Goal: Transaction & Acquisition: Purchase product/service

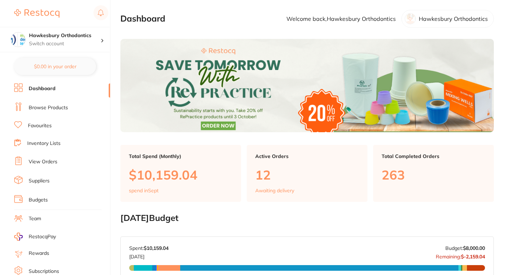
click at [57, 105] on link "Browse Products" at bounding box center [48, 107] width 39 height 7
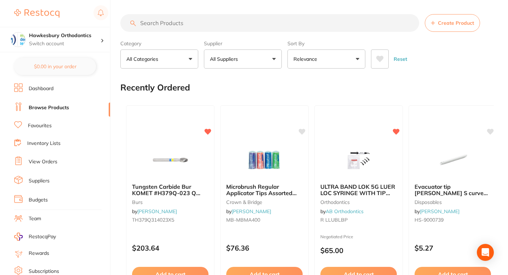
click at [181, 23] on input "search" at bounding box center [269, 23] width 299 height 18
paste input "TH379Q314023X5"
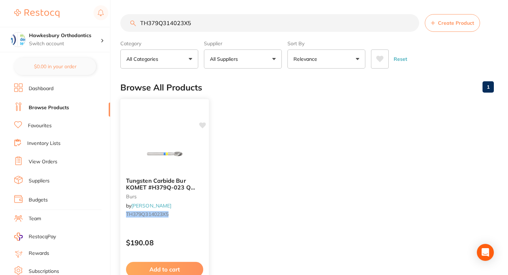
type input "TH379Q314023X5"
click at [204, 126] on icon at bounding box center [202, 125] width 7 height 6
click at [193, 216] on small "TH379Q314023X5" at bounding box center [164, 215] width 77 height 6
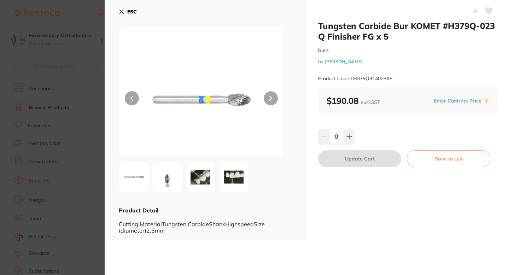
click at [487, 13] on icon at bounding box center [489, 11] width 7 height 6
click at [120, 8] on button "ESC" at bounding box center [128, 12] width 18 height 12
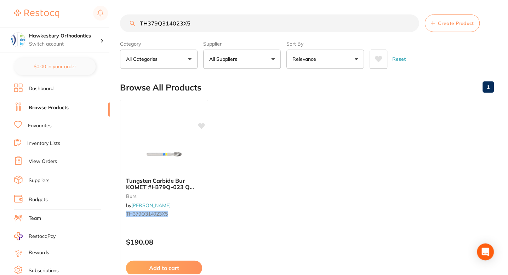
scroll to position [5, 0]
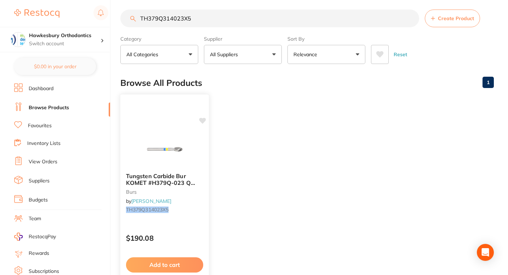
click at [179, 239] on p "$190.08" at bounding box center [164, 238] width 77 height 8
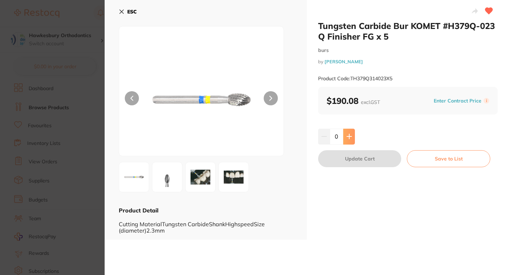
click at [352, 137] on button at bounding box center [350, 137] width 12 height 16
type input "1"
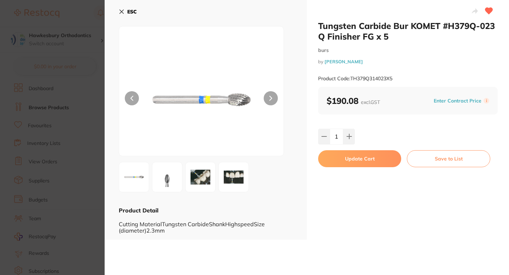
click at [358, 159] on button "Update Cart" at bounding box center [359, 158] width 83 height 17
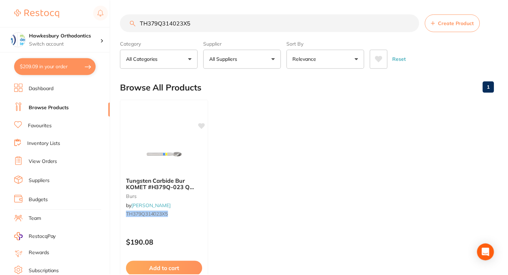
scroll to position [5, 0]
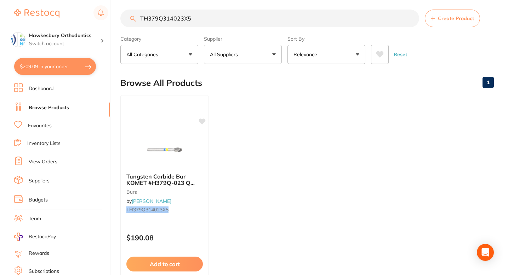
click at [69, 67] on button "$209.09 in your order" at bounding box center [55, 66] width 82 height 17
checkbox input "true"
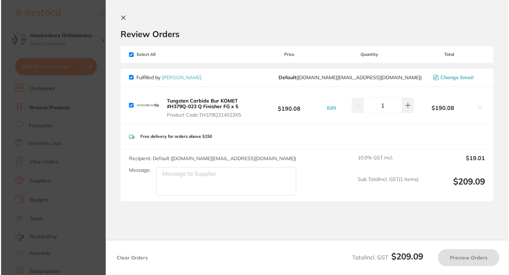
scroll to position [0, 0]
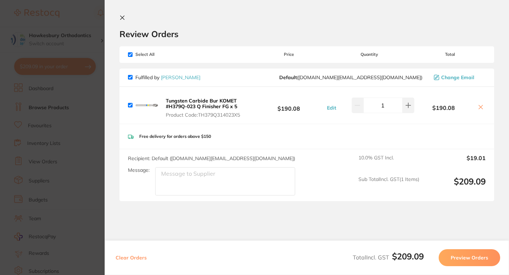
click at [122, 13] on section "Review Orders Your orders are being processed and we will notify you once we ha…" at bounding box center [307, 137] width 405 height 275
click at [122, 17] on icon at bounding box center [123, 18] width 6 height 6
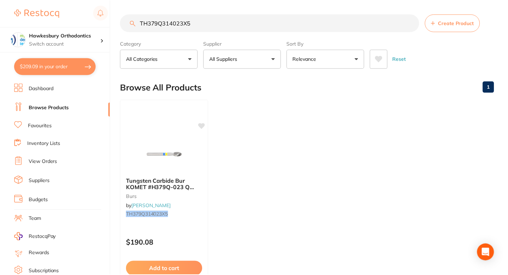
scroll to position [5, 0]
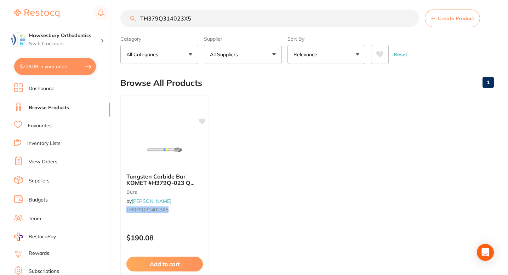
click at [76, 64] on button "$209.09 in your order" at bounding box center [55, 66] width 82 height 17
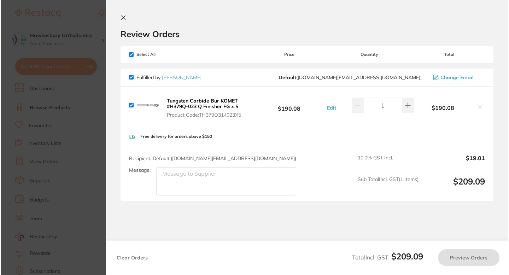
scroll to position [0, 0]
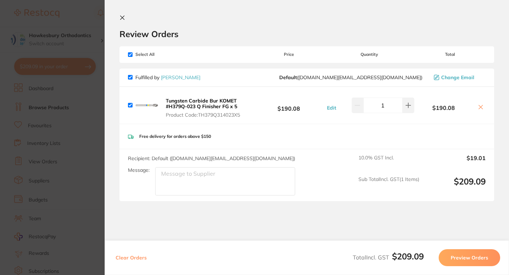
click at [478, 105] on icon at bounding box center [481, 107] width 6 height 6
checkbox input "false"
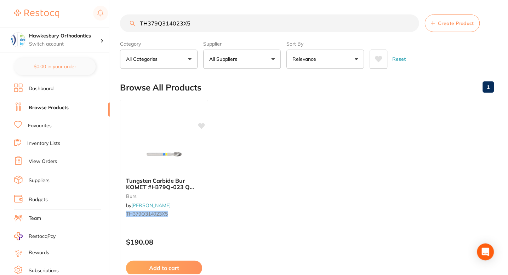
scroll to position [5, 0]
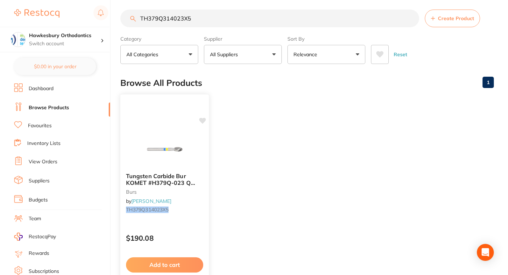
click at [203, 122] on icon at bounding box center [202, 121] width 7 height 6
click at [200, 208] on small "TH379Q314023X5" at bounding box center [164, 210] width 77 height 6
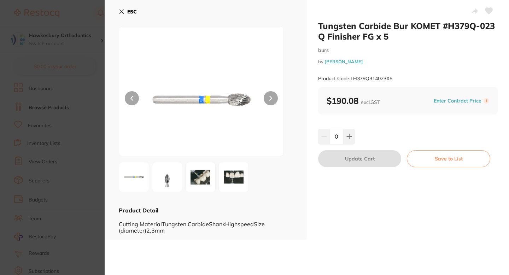
click at [489, 12] on icon at bounding box center [489, 11] width 7 height 6
click at [81, 17] on section "Tungsten Carbide Bur KOMET #H379Q-023 Q Finisher FG x 5 burs by Henry Schein Ha…" at bounding box center [254, 137] width 509 height 275
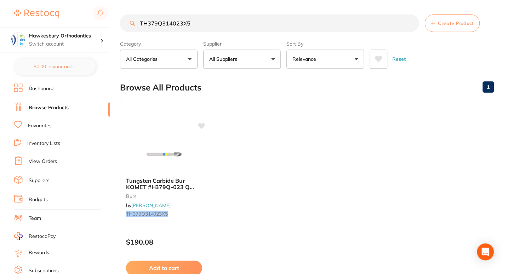
scroll to position [5, 0]
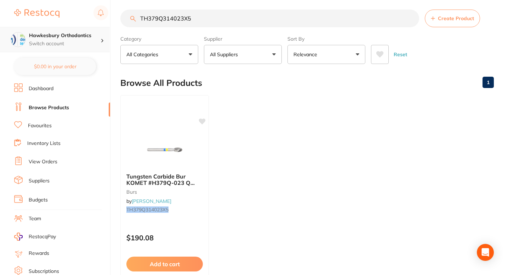
click at [75, 38] on h4 "Hawkesbury Orthodontics" at bounding box center [64, 35] width 71 height 7
click at [200, 19] on input "TH379Q314023X5" at bounding box center [269, 19] width 299 height 18
drag, startPoint x: 200, startPoint y: 19, endPoint x: 134, endPoint y: 18, distance: 65.8
click at [134, 18] on div "TH379Q314023X5 Create Product" at bounding box center [306, 19] width 373 height 18
type input "c"
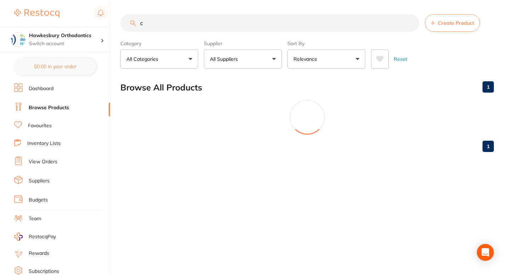
scroll to position [0, 0]
paste input "TH379Q314023X5"
type input "TH379Q314023X5"
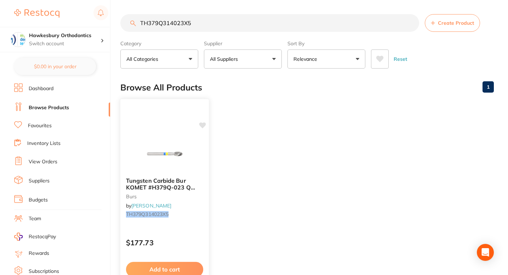
click at [203, 126] on icon at bounding box center [202, 125] width 7 height 6
click at [208, 221] on div "Tungsten Carbide Bur KOMET #H379Q-023 Q Finisher FG x 5 burs by [PERSON_NAME] T…" at bounding box center [164, 199] width 88 height 54
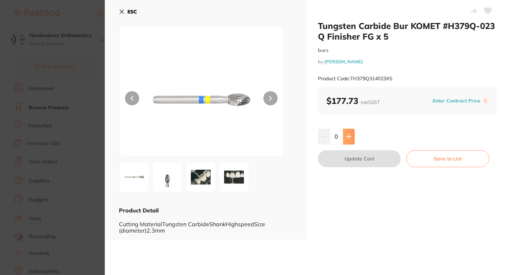
click at [347, 140] on button at bounding box center [349, 137] width 12 height 16
type input "1"
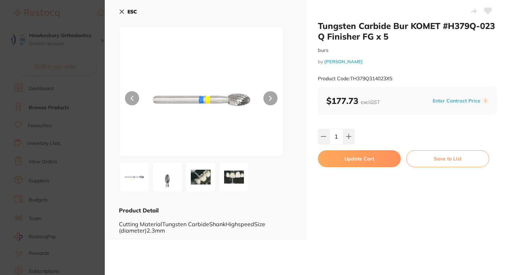
click at [368, 165] on button "Update Cart" at bounding box center [359, 158] width 83 height 17
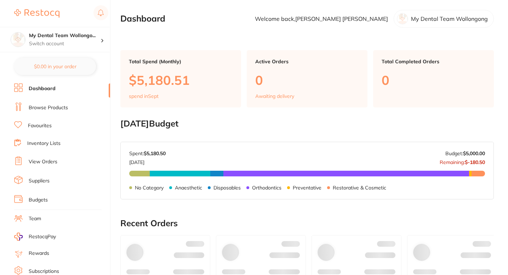
click at [63, 105] on link "Browse Products" at bounding box center [48, 107] width 39 height 7
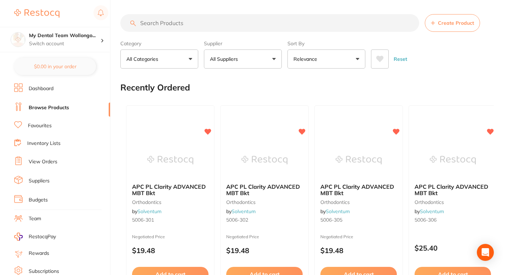
click at [152, 21] on input "search" at bounding box center [269, 23] width 299 height 18
paste input "TH379Q314023X5"
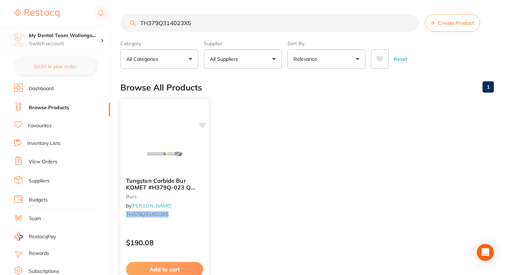
type input "TH379Q314023X5"
click at [201, 122] on icon at bounding box center [202, 125] width 7 height 6
click at [196, 207] on div "Tungsten Carbide Bur KOMET #H379Q-023 Q Finisher FG x 5 burs by [PERSON_NAME] T…" at bounding box center [164, 199] width 88 height 54
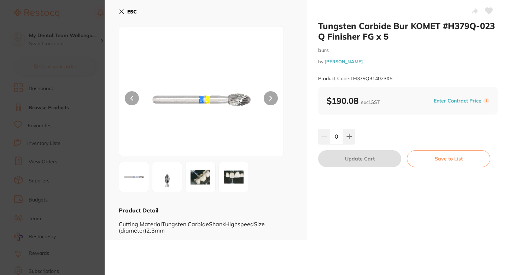
click at [488, 13] on icon at bounding box center [489, 11] width 7 height 6
click at [82, 17] on section "Tungsten Carbide Bur KOMET #H379Q-023 Q Finisher FG x 5 burs by [PERSON_NAME] P…" at bounding box center [254, 137] width 509 height 275
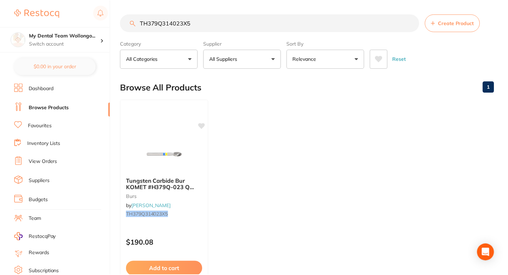
scroll to position [5, 0]
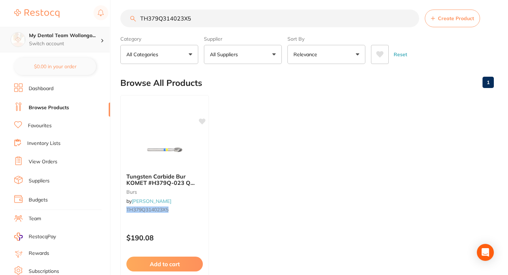
click at [79, 41] on p "Switch account" at bounding box center [64, 43] width 71 height 7
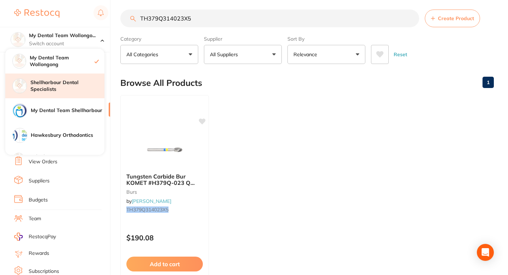
click at [71, 82] on h4 "Shellharbour Dental Specialists" at bounding box center [67, 86] width 74 height 14
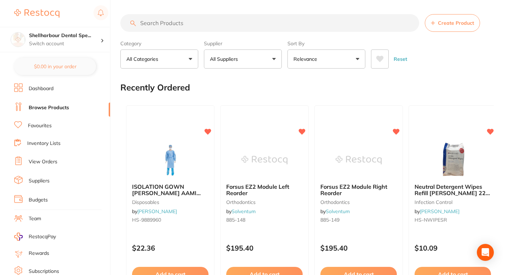
click at [147, 20] on input "search" at bounding box center [269, 23] width 299 height 18
paste input "TH379Q314023X5"
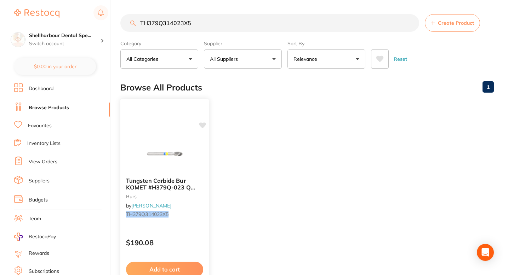
type input "TH379Q314023X5"
click at [197, 186] on b "Tungsten Carbide Bur KOMET #H379Q-023 Q Finisher FG x 5" at bounding box center [164, 184] width 77 height 13
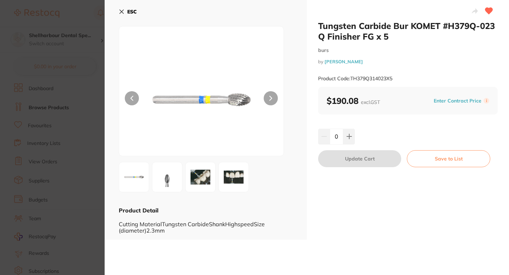
click at [86, 58] on section "Tungsten Carbide Bur KOMET #H379Q-023 Q Finisher FG x 5 burs by [PERSON_NAME] P…" at bounding box center [254, 137] width 509 height 275
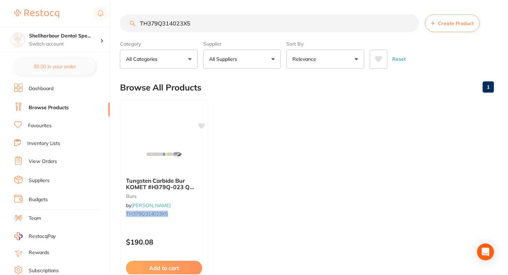
scroll to position [5, 0]
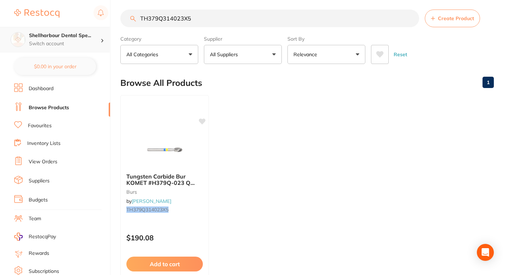
click at [83, 40] on p "Switch account" at bounding box center [64, 43] width 71 height 7
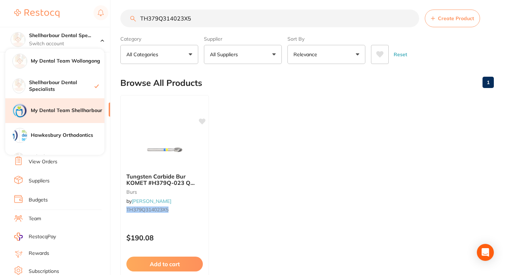
click at [79, 111] on h4 "My Dental Team Shellharbour" at bounding box center [68, 110] width 74 height 7
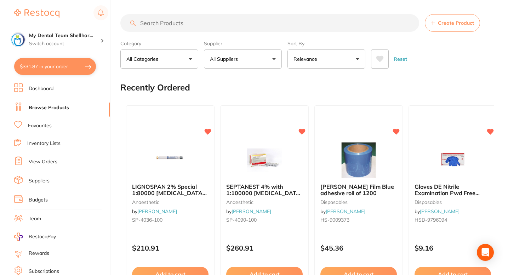
checkbox input "false"
click at [174, 22] on input "search" at bounding box center [269, 23] width 299 height 18
click at [159, 25] on input "search" at bounding box center [269, 23] width 299 height 18
paste input "TH379Q314023X5"
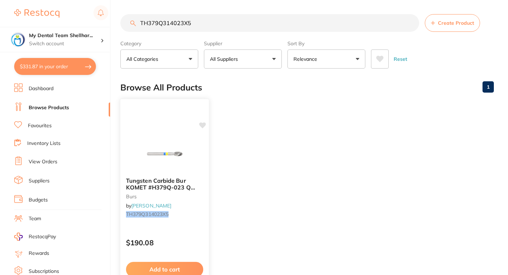
type input "TH379Q314023X5"
click at [203, 126] on icon at bounding box center [202, 125] width 7 height 6
click at [200, 197] on small "burs" at bounding box center [164, 197] width 77 height 6
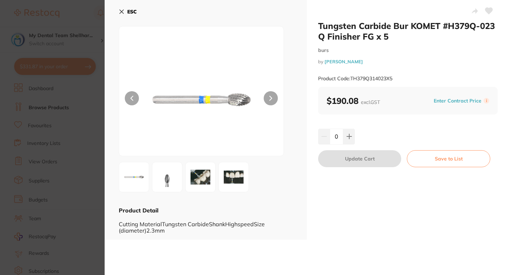
click at [488, 11] on icon at bounding box center [489, 11] width 7 height 6
click at [94, 100] on section "Tungsten Carbide Bur KOMET #H379Q-023 Q Finisher FG x 5 burs by [PERSON_NAME] P…" at bounding box center [254, 137] width 509 height 275
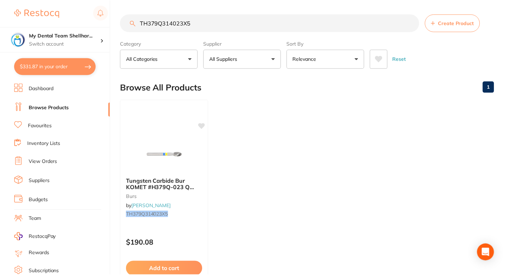
scroll to position [5, 0]
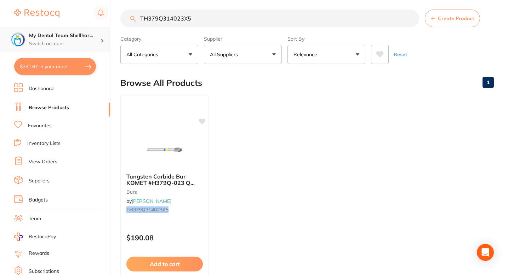
click at [82, 39] on div "My Dental Team Shellhar... Switch account" at bounding box center [64, 39] width 71 height 15
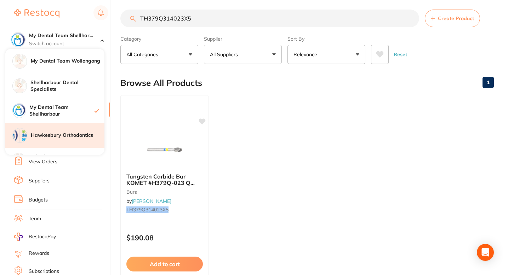
click at [73, 134] on h4 "Hawkesbury Orthodontics" at bounding box center [68, 135] width 74 height 7
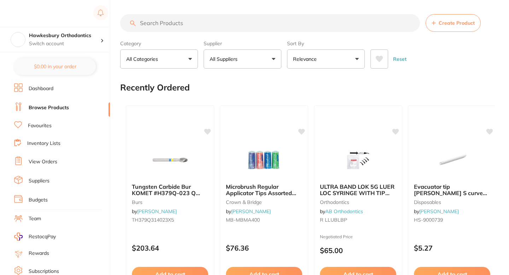
click at [80, 41] on p "Switch account" at bounding box center [64, 43] width 71 height 7
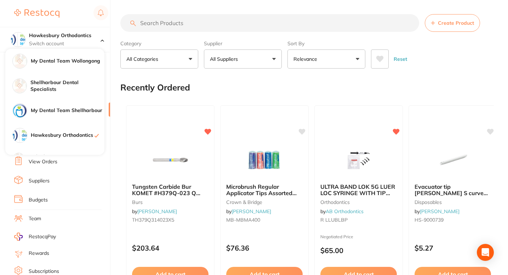
click at [160, 22] on input "search" at bounding box center [269, 23] width 299 height 18
paste input "TH379Q314023X5"
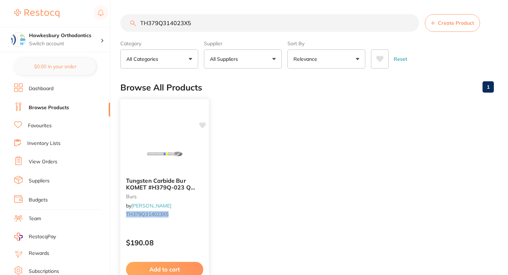
type input "TH379Q314023X5"
click at [203, 201] on div "Tungsten Carbide Bur KOMET #H379Q-023 Q Finisher FG x 5 burs by [PERSON_NAME] T…" at bounding box center [164, 199] width 88 height 54
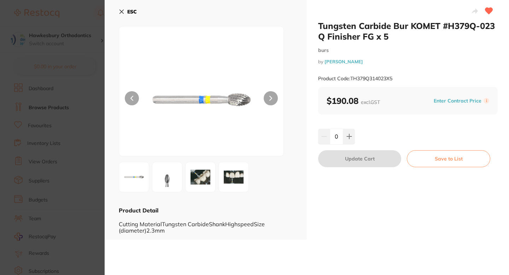
click at [88, 26] on section "Tungsten Carbide Bur KOMET #H379Q-023 Q Finisher FG x 5 burs by [PERSON_NAME] P…" at bounding box center [254, 137] width 509 height 275
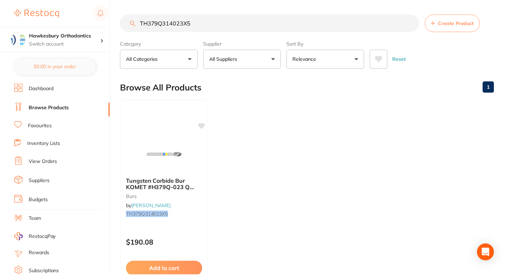
scroll to position [5, 0]
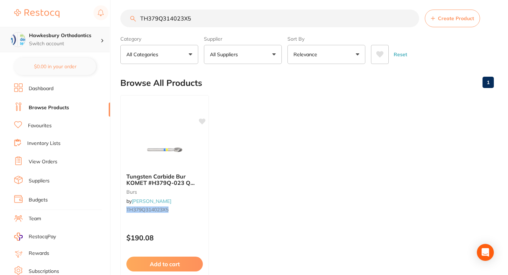
click at [82, 41] on p "Switch account" at bounding box center [64, 43] width 71 height 7
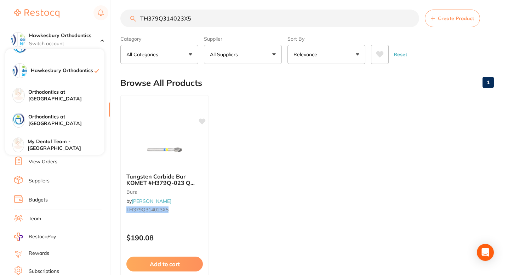
scroll to position [67, 0]
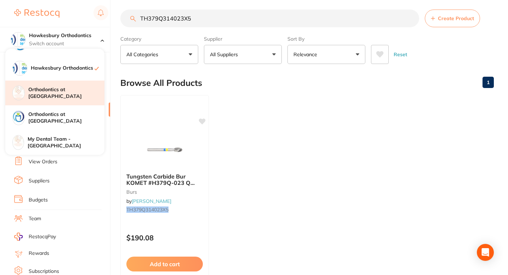
click at [73, 94] on h4 "Orthodontics at [GEOGRAPHIC_DATA]" at bounding box center [66, 93] width 76 height 14
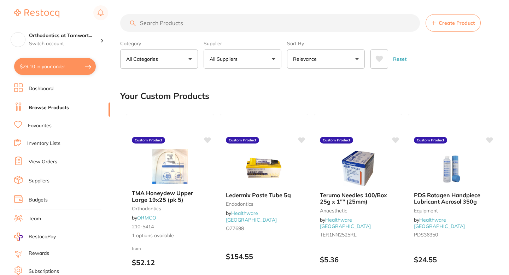
click at [148, 22] on input "search" at bounding box center [270, 23] width 300 height 18
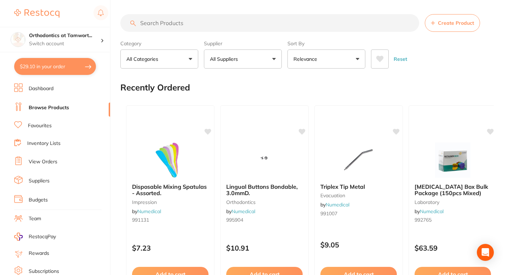
paste input "TH379Q314023X5"
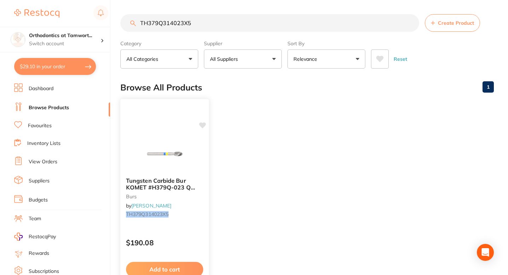
type input "TH379Q314023X5"
click at [196, 174] on div "Tungsten Carbide Bur KOMET #H379Q-023 Q Finisher FG x 5 burs by [PERSON_NAME] T…" at bounding box center [164, 199] width 88 height 54
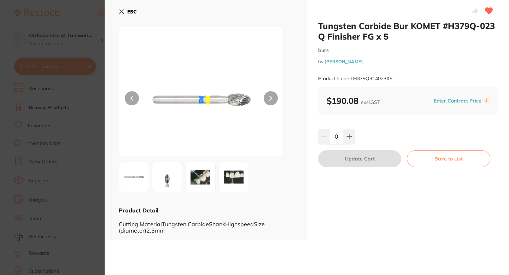
click at [84, 16] on section "Tungsten Carbide Bur KOMET #H379Q-023 Q Finisher FG x 5 burs by [PERSON_NAME] P…" at bounding box center [254, 137] width 509 height 275
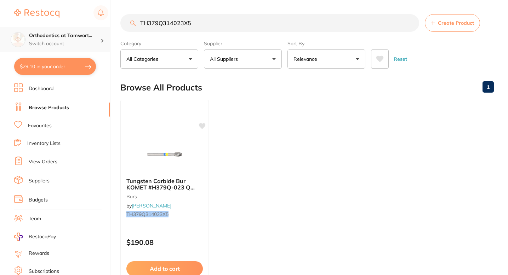
click at [78, 38] on h4 "Orthodontics at Tamwort..." at bounding box center [64, 35] width 71 height 7
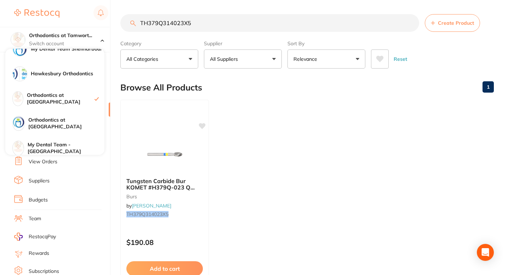
scroll to position [62, 0]
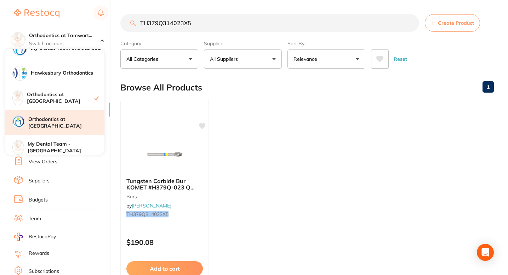
click at [75, 126] on h4 "Orthodontics at [GEOGRAPHIC_DATA]" at bounding box center [66, 123] width 76 height 14
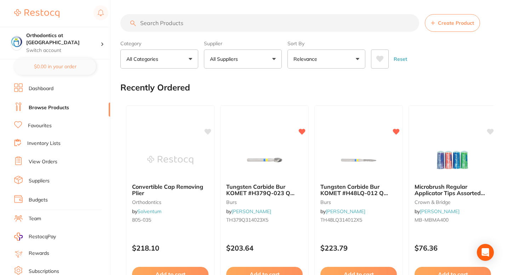
click at [160, 26] on input "search" at bounding box center [269, 23] width 299 height 18
paste input "TH379Q314023X5"
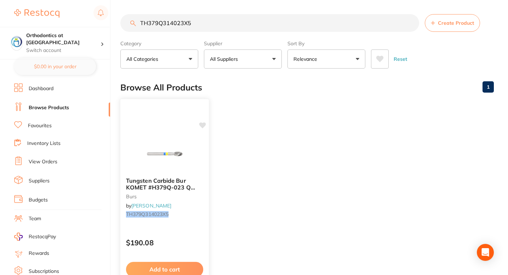
type input "TH379Q314023X5"
click at [189, 232] on div "$190.08" at bounding box center [164, 241] width 88 height 19
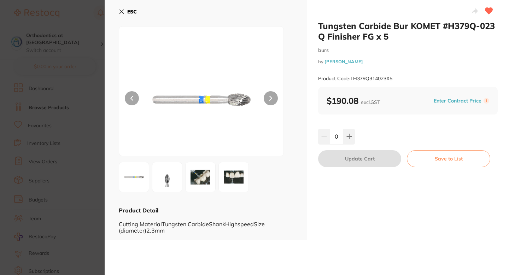
click at [82, 54] on section "Tungsten Carbide Bur KOMET #H379Q-023 Q Finisher FG x 5 burs by Henry Schein Ha…" at bounding box center [254, 137] width 509 height 275
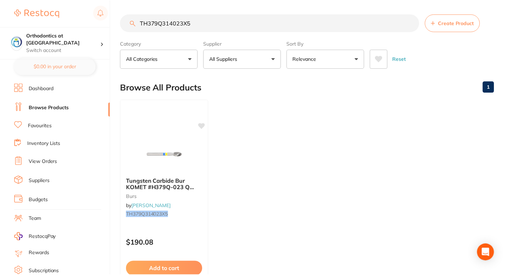
scroll to position [5, 0]
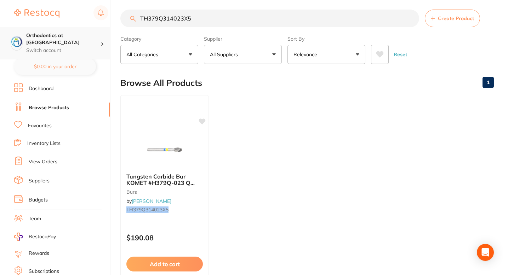
click at [86, 47] on p "Switch account" at bounding box center [63, 50] width 74 height 7
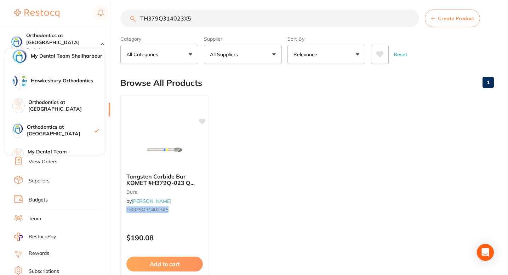
scroll to position [67, 0]
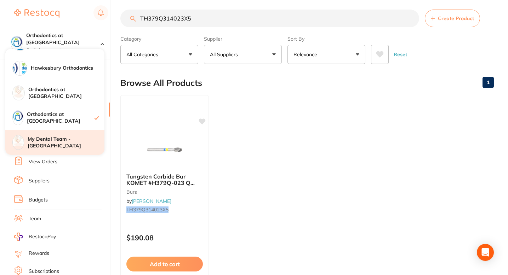
click at [87, 144] on h4 "My Dental Team - [GEOGRAPHIC_DATA]" at bounding box center [66, 143] width 77 height 14
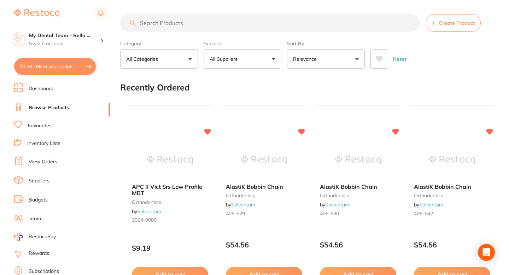
click at [154, 25] on input "search" at bounding box center [270, 23] width 300 height 18
checkbox input "false"
paste input "TH379Q314023X5"
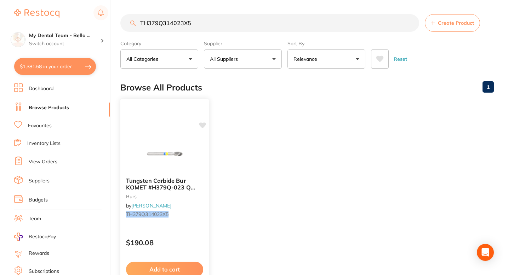
type input "TH379Q314023X5"
click at [202, 178] on b "Tungsten Carbide Bur KOMET #H379Q-023 Q Finisher FG x 5" at bounding box center [164, 184] width 77 height 13
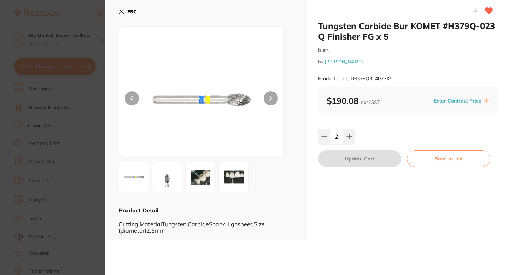
click at [286, 18] on div "ESC" at bounding box center [206, 16] width 174 height 21
click at [85, 26] on section "Tungsten Carbide Bur KOMET #H379Q-023 Q Finisher FG x 5 burs by Henry Schein Ha…" at bounding box center [254, 137] width 509 height 275
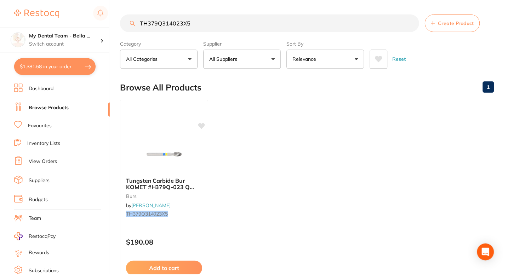
scroll to position [5, 0]
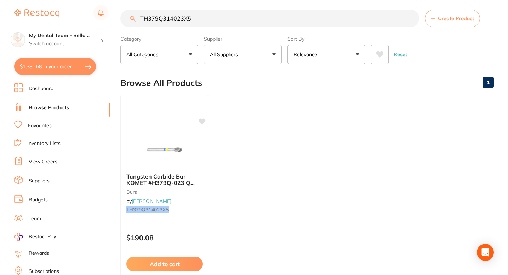
click at [319, 125] on ul "Tungsten Carbide Bur KOMET #H379Q-023 Q Finisher FG x 5 burs by Henry Schein Ha…" at bounding box center [306, 196] width 373 height 203
click at [313, 5] on main "TH379Q314023X5 Create Product Category All Categories All Categories burs Clear…" at bounding box center [313, 165] width 387 height 340
click at [488, 27] on div "TH379Q314023X5 Create Product" at bounding box center [306, 19] width 373 height 18
click at [321, 6] on main "TH379Q314023X5 Create Product Category All Categories All Categories burs Clear…" at bounding box center [313, 165] width 387 height 340
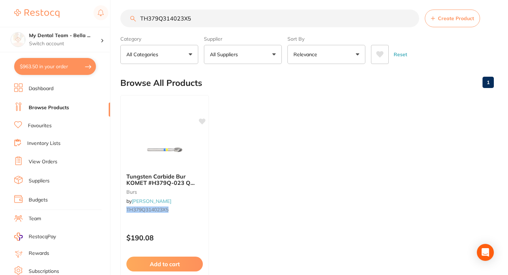
checkbox input "true"
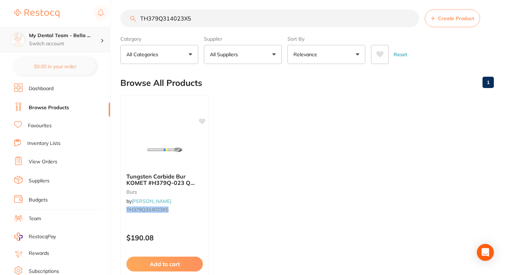
click at [85, 35] on h4 "My Dental Team - Bella ..." at bounding box center [64, 35] width 71 height 7
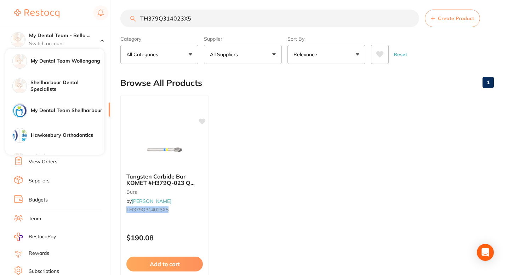
click at [213, 14] on input "TH379Q314023X5" at bounding box center [269, 19] width 299 height 18
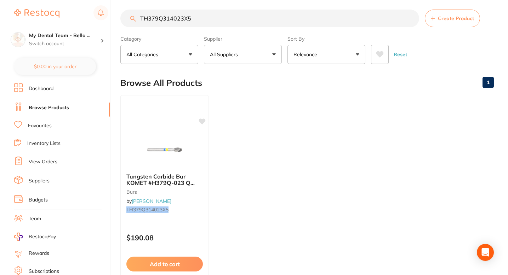
drag, startPoint x: 209, startPoint y: 18, endPoint x: 150, endPoint y: 12, distance: 59.5
click at [150, 12] on input "TH379Q314023X5" at bounding box center [269, 19] width 299 height 18
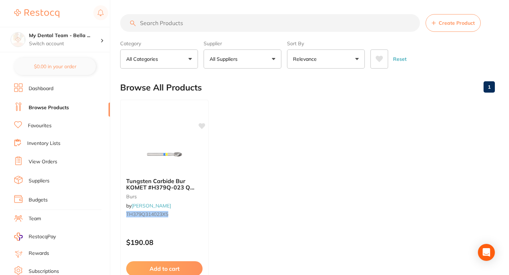
paste input "TH379Q314023X5"
type input "TH379Q314023X5"
click at [192, 161] on div at bounding box center [164, 154] width 88 height 36
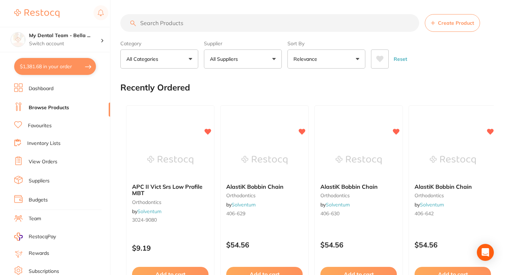
click at [75, 70] on button "$1,381.68 in your order" at bounding box center [55, 66] width 82 height 17
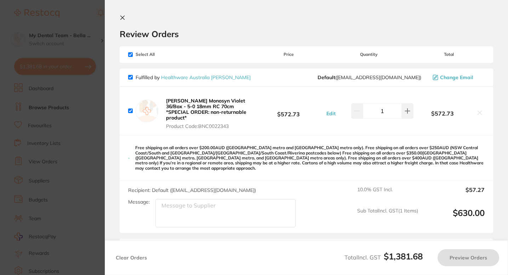
checkbox input "true"
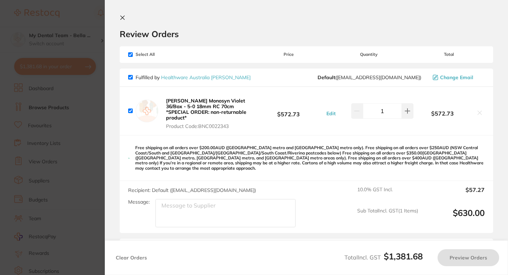
checkbox input "true"
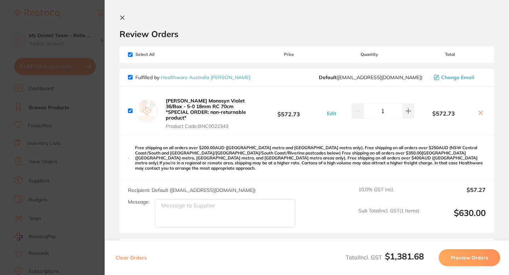
click at [214, 33] on h2 "Review Orders" at bounding box center [307, 34] width 375 height 11
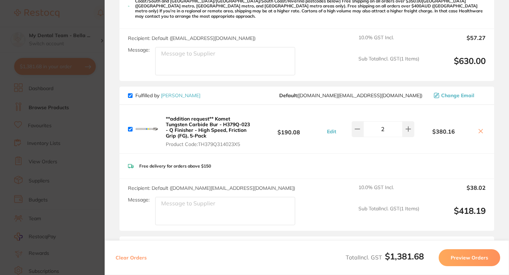
scroll to position [156, 0]
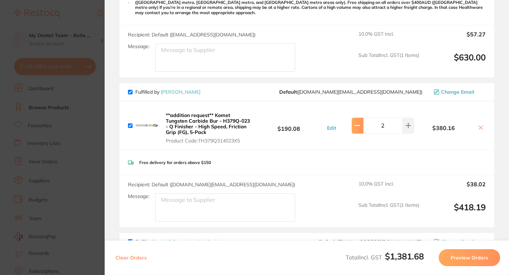
click at [356, 118] on button at bounding box center [358, 126] width 12 height 16
type input "1"
click at [479, 126] on icon at bounding box center [481, 128] width 4 height 4
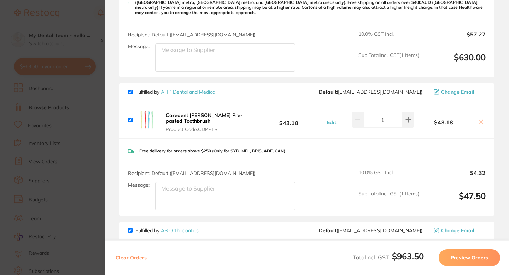
click at [505, 121] on section "Review Orders Your orders are being processed and we will notify you once we ha…" at bounding box center [307, 137] width 405 height 275
click at [85, 16] on section "Update RRP Set your pre negotiated price for this item. Item Agreed RRP (excl. …" at bounding box center [254, 137] width 509 height 275
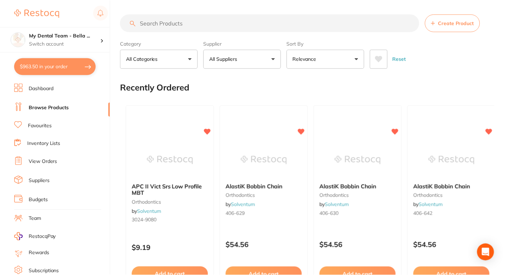
scroll to position [5, 0]
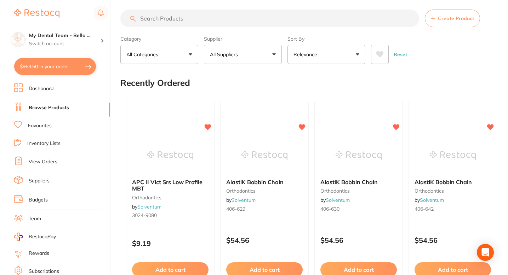
checkbox input "false"
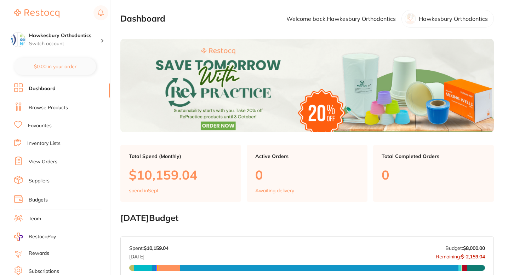
click at [59, 109] on link "Browse Products" at bounding box center [48, 107] width 39 height 7
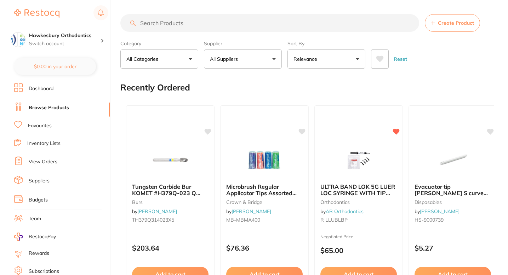
click at [188, 22] on input "search" at bounding box center [269, 23] width 299 height 18
paste input "TH379Q314023X5"
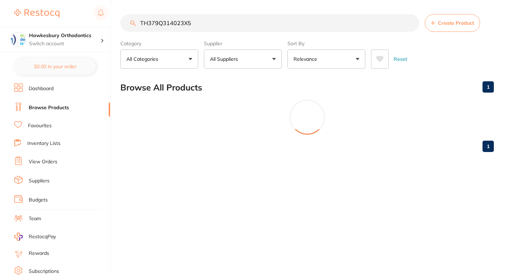
type input "TH379Q314023X5"
click at [201, 184] on div "TH379Q314023X5 Create Product Category All Categories All Categories burs Clear…" at bounding box center [314, 137] width 389 height 275
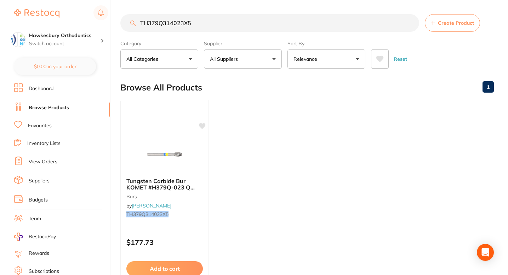
click at [201, 184] on b "Tungsten Carbide Bur KOMET #H379Q-023 Q Finisher FG x 5" at bounding box center [164, 184] width 76 height 13
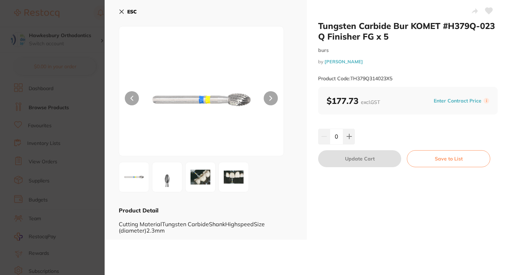
click at [487, 12] on icon at bounding box center [489, 11] width 7 height 6
click at [120, 11] on icon at bounding box center [122, 12] width 6 height 6
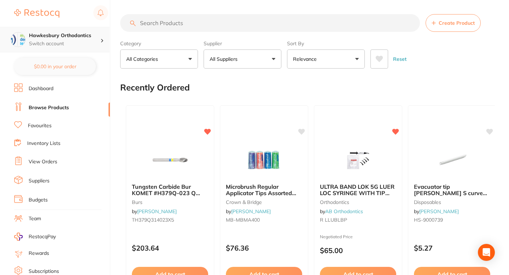
click at [69, 38] on h4 "Hawkesbury Orthodontics" at bounding box center [64, 35] width 71 height 7
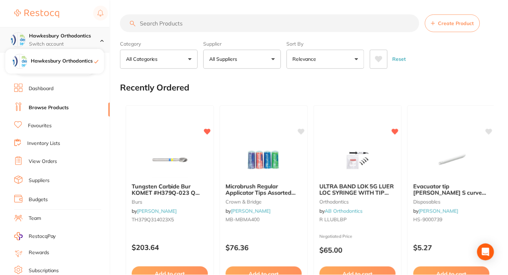
scroll to position [5, 0]
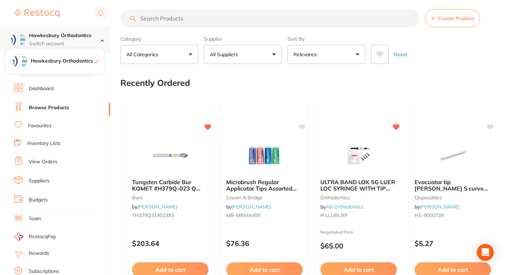
click at [69, 38] on h4 "Hawkesbury Orthodontics" at bounding box center [64, 35] width 71 height 7
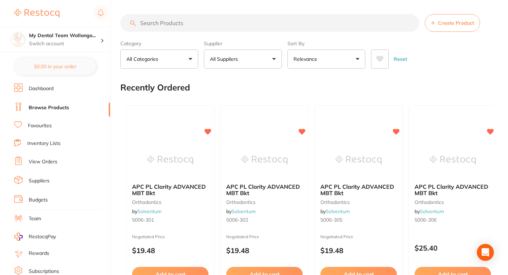
click at [159, 22] on input "search" at bounding box center [269, 23] width 299 height 18
paste input "TH379Q314023X5"
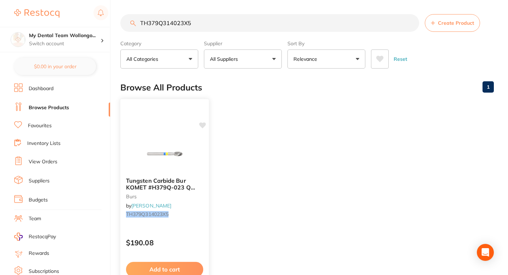
type input "TH379Q314023X5"
click at [204, 126] on icon at bounding box center [202, 125] width 7 height 6
click at [202, 217] on small "TH379Q314023X5" at bounding box center [164, 215] width 77 height 6
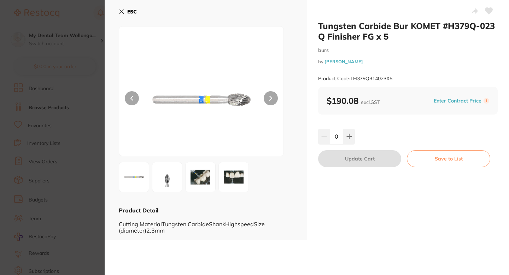
click at [120, 11] on icon at bounding box center [122, 12] width 6 height 6
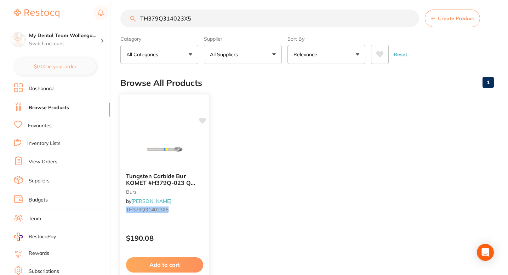
click at [186, 200] on div "Tungsten Carbide Bur KOMET #H379Q-023 Q Finisher FG x 5 burs by [PERSON_NAME] T…" at bounding box center [164, 194] width 88 height 54
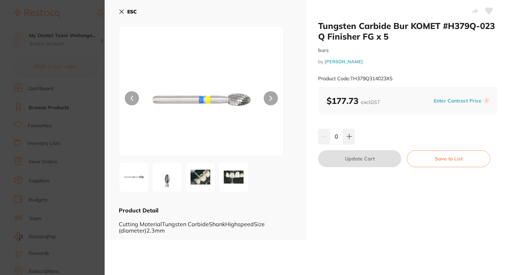
click at [122, 10] on icon at bounding box center [122, 12] width 6 height 6
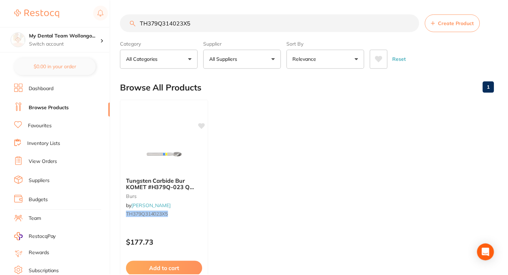
scroll to position [5, 0]
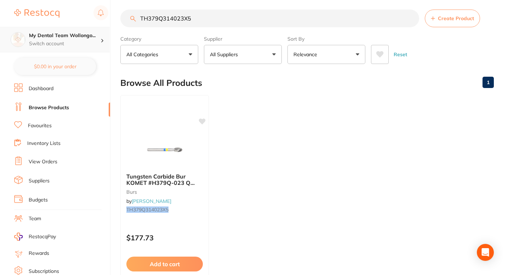
click at [86, 41] on p "Switch account" at bounding box center [64, 43] width 71 height 7
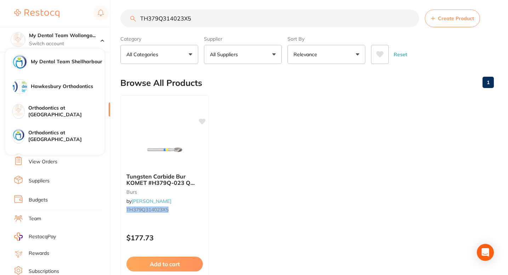
scroll to position [67, 0]
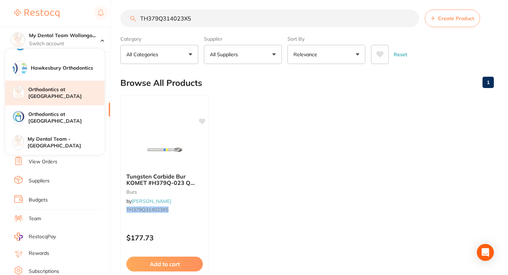
click at [87, 95] on h4 "Orthodontics at [GEOGRAPHIC_DATA]" at bounding box center [66, 93] width 76 height 14
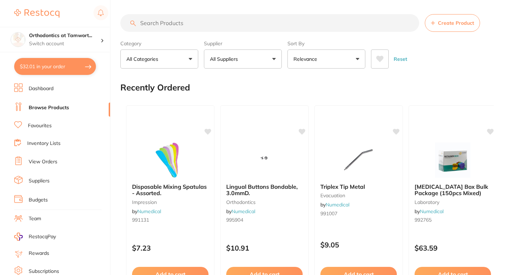
click at [149, 22] on input "search" at bounding box center [269, 23] width 299 height 18
paste input "TH379Q314023X5"
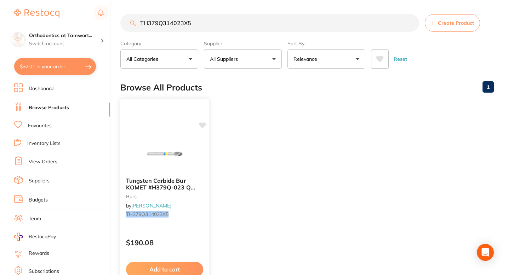
type input "TH379Q314023X5"
click at [200, 235] on div "$190.08" at bounding box center [164, 241] width 88 height 19
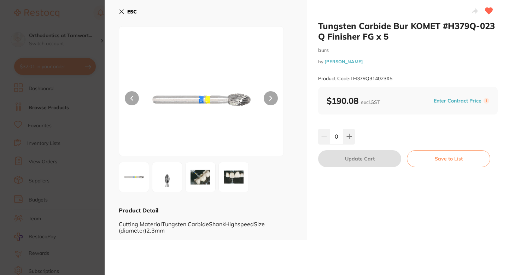
click at [121, 10] on icon at bounding box center [122, 12] width 6 height 6
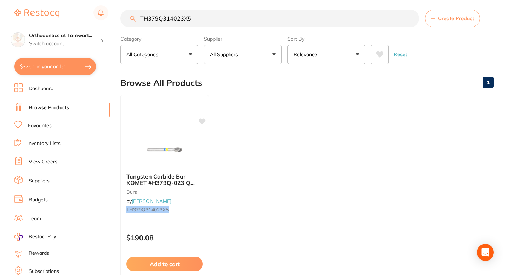
scroll to position [0, 0]
drag, startPoint x: 196, startPoint y: 18, endPoint x: 136, endPoint y: 24, distance: 60.5
click at [136, 24] on input "TH379Q314023X5" at bounding box center [269, 19] width 299 height 18
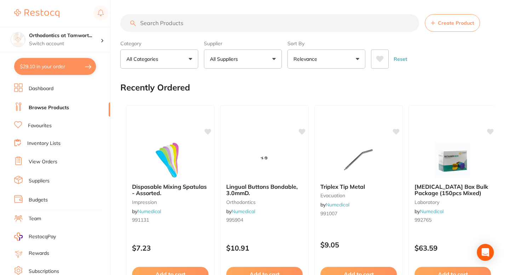
click at [145, 22] on input "search" at bounding box center [269, 23] width 299 height 18
paste input "TH379Q314023X5"
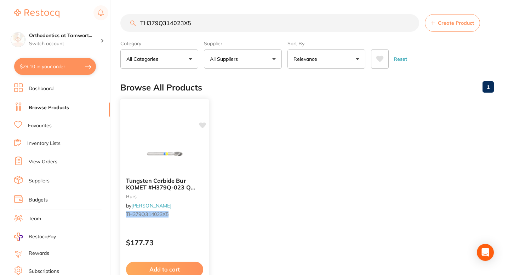
type input "TH379Q314023X5"
click at [199, 190] on b "Tungsten Carbide Bur KOMET #H379Q-023 Q Finisher FG x 5" at bounding box center [164, 184] width 77 height 13
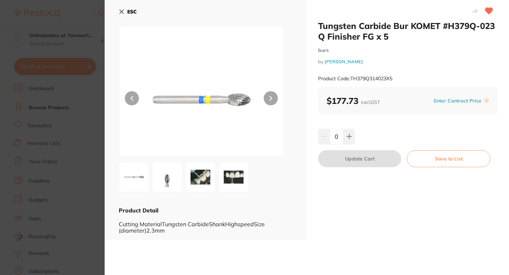
click at [122, 10] on icon at bounding box center [122, 12] width 6 height 6
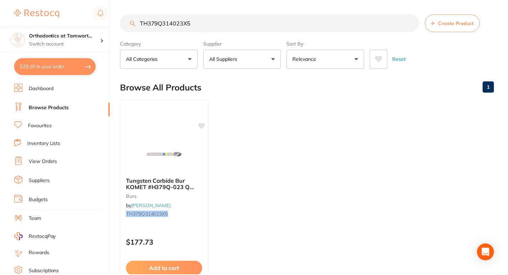
scroll to position [5, 0]
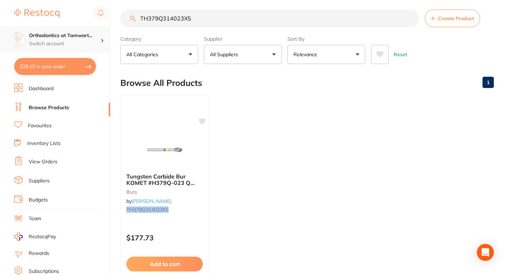
click at [82, 44] on p "Switch account" at bounding box center [64, 43] width 71 height 7
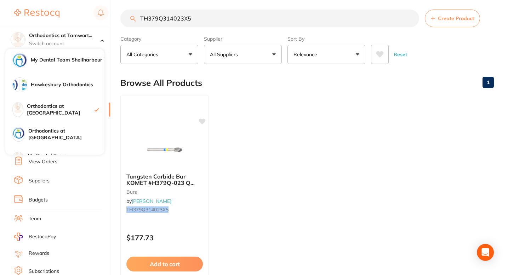
scroll to position [67, 0]
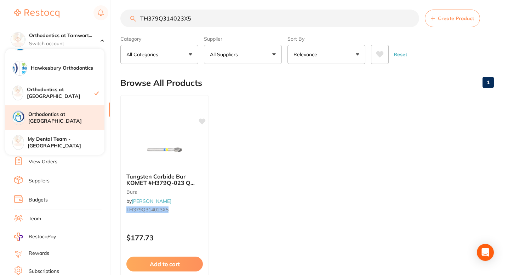
click at [77, 115] on h4 "Orthodontics at [GEOGRAPHIC_DATA]" at bounding box center [66, 118] width 76 height 14
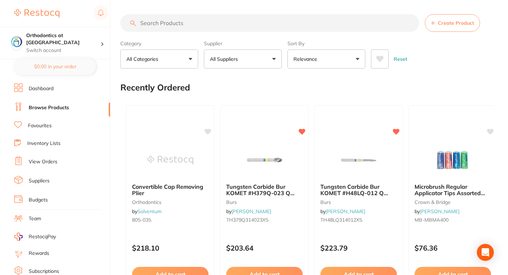
click at [149, 22] on input "search" at bounding box center [269, 23] width 299 height 18
paste input "TH379Q314023X5"
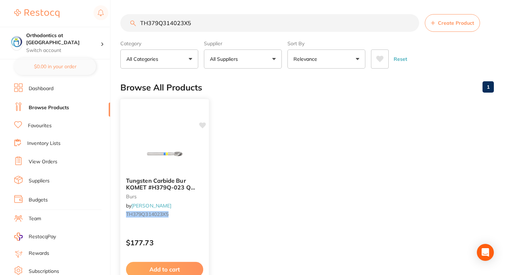
type input "TH379Q314023X5"
click at [203, 125] on icon at bounding box center [202, 125] width 7 height 6
click at [201, 205] on div "Tungsten Carbide Bur KOMET #H379Q-023 Q Finisher FG x 5 burs by [PERSON_NAME] T…" at bounding box center [164, 199] width 88 height 54
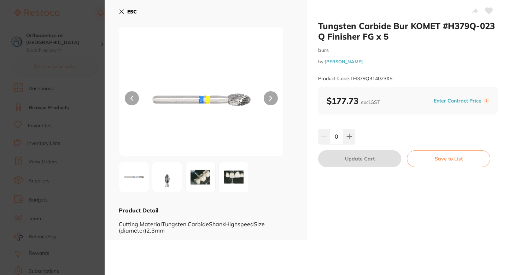
click at [488, 9] on icon at bounding box center [489, 11] width 7 height 6
click at [82, 11] on section "Tungsten Carbide Bur KOMET #H379Q-023 Q Finisher FG x 5 burs by [PERSON_NAME] P…" at bounding box center [254, 137] width 509 height 275
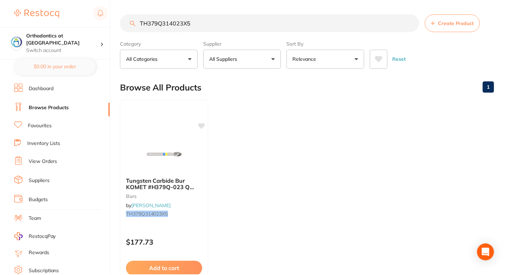
scroll to position [5, 0]
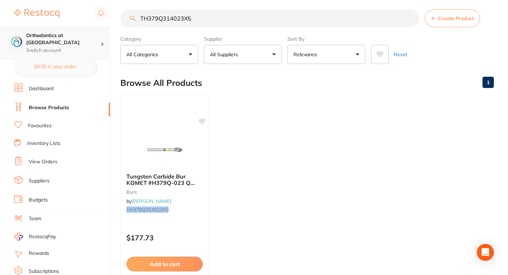
click at [76, 47] on p "Switch account" at bounding box center [63, 50] width 74 height 7
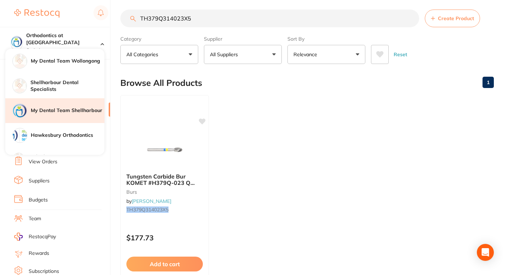
click at [84, 113] on h4 "My Dental Team Shellharbour" at bounding box center [68, 110] width 74 height 7
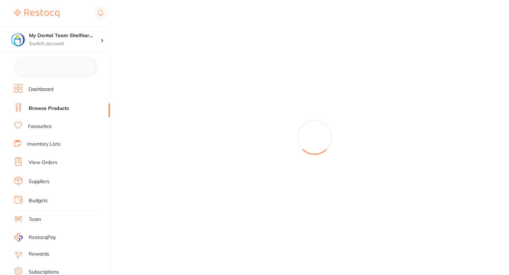
checkbox input "false"
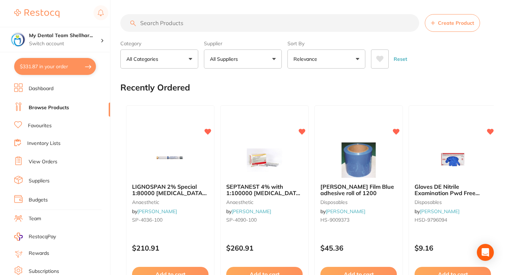
click at [151, 22] on input "search" at bounding box center [269, 23] width 299 height 18
paste input "TH379Q314023X5"
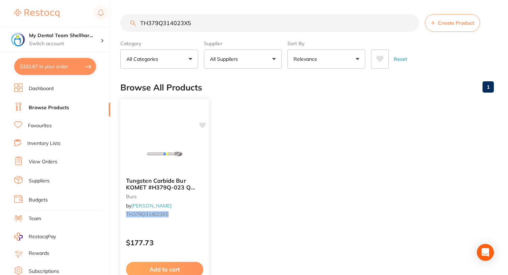
type input "TH379Q314023X5"
click at [203, 176] on div "Tungsten Carbide Bur KOMET #H379Q-023 Q Finisher FG x 5 burs by [PERSON_NAME] T…" at bounding box center [164, 199] width 88 height 54
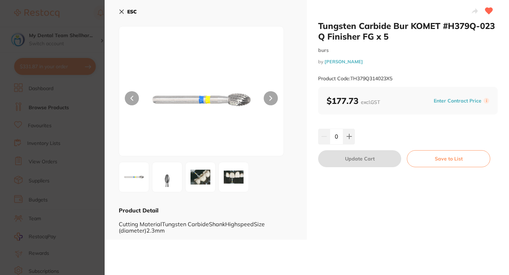
click at [81, 11] on section "Tungsten Carbide Bur KOMET #H379Q-023 Q Finisher FG x 5 burs by Henry Schein Ha…" at bounding box center [254, 137] width 509 height 275
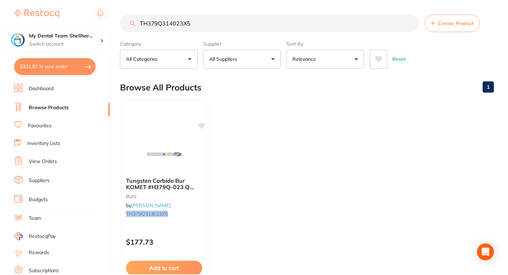
scroll to position [5, 0]
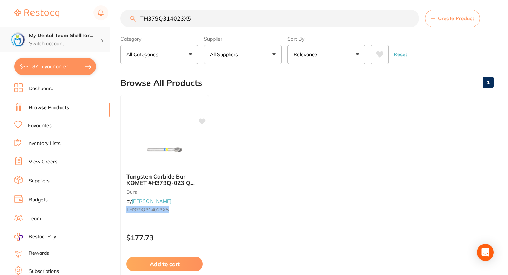
click at [80, 39] on div "My Dental Team Shellhar... Switch account" at bounding box center [64, 39] width 71 height 15
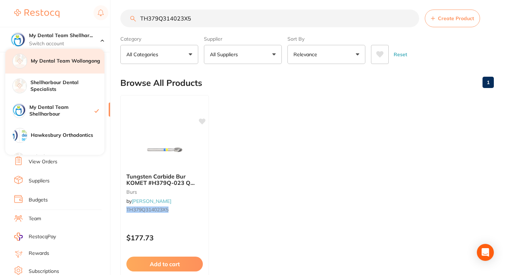
click at [77, 62] on h4 "My Dental Team Wollongong" at bounding box center [68, 61] width 74 height 7
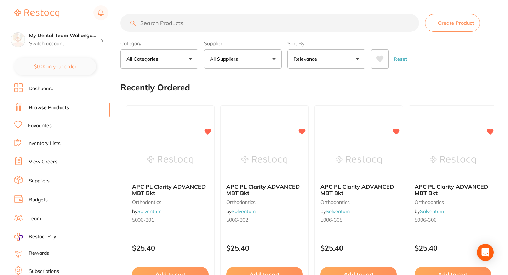
click at [156, 23] on input "search" at bounding box center [269, 23] width 299 height 18
paste input "TH379Q314023X5"
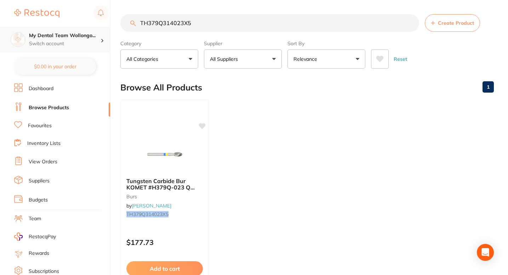
type input "TH379Q314023X5"
click at [76, 45] on p "Switch account" at bounding box center [64, 43] width 71 height 7
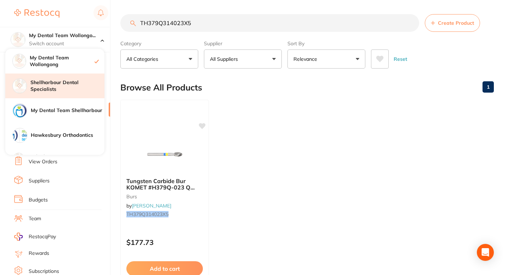
click at [75, 82] on h4 "Shellharbour Dental Specialists" at bounding box center [67, 86] width 74 height 14
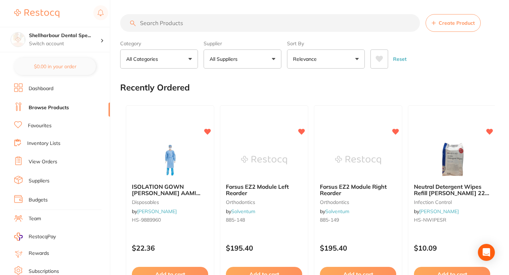
click at [150, 21] on input "search" at bounding box center [270, 23] width 300 height 18
paste input "TH379Q314023X5"
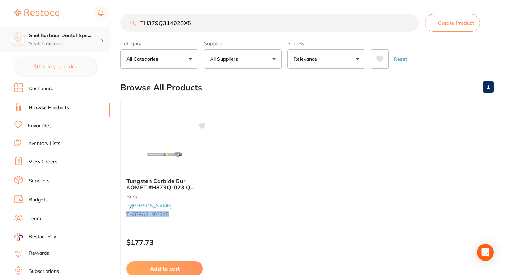
type input "TH379Q314023X5"
click at [88, 43] on p "Switch account" at bounding box center [64, 43] width 71 height 7
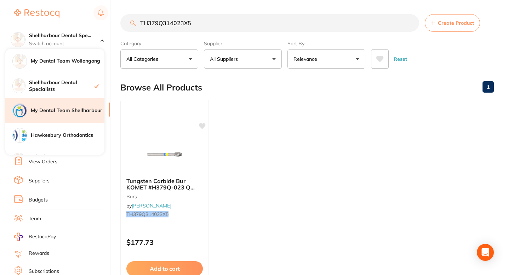
click at [86, 108] on h4 "My Dental Team Shellharbour" at bounding box center [68, 110] width 74 height 7
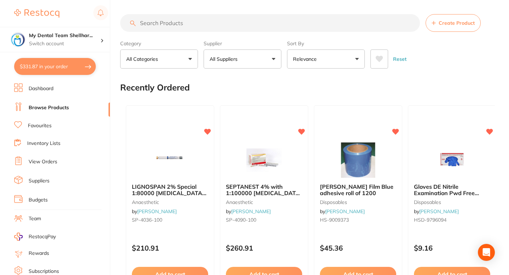
checkbox input "false"
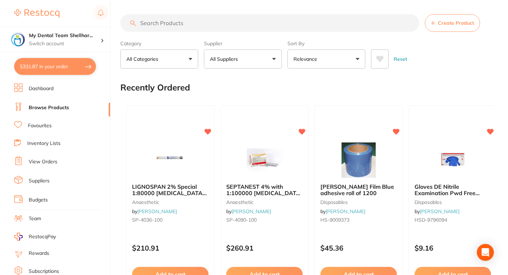
click at [193, 21] on input "search" at bounding box center [269, 23] width 299 height 18
paste input "TH379Q314023X5"
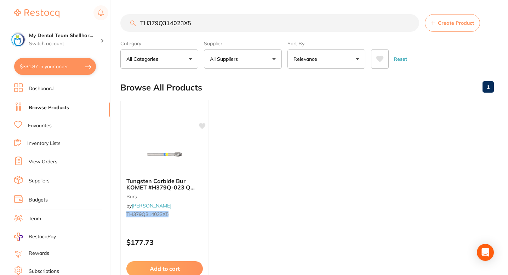
type input "TH379Q314023X5"
